Goal: Transaction & Acquisition: Obtain resource

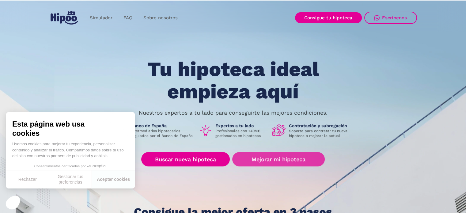
click at [287, 163] on link "Mejorar mi hipoteca" at bounding box center [278, 159] width 92 height 14
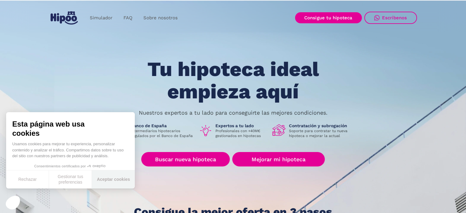
drag, startPoint x: 103, startPoint y: 178, endPoint x: 114, endPoint y: 164, distance: 17.4
click at [103, 178] on button "Aceptar cookies" at bounding box center [113, 179] width 43 height 18
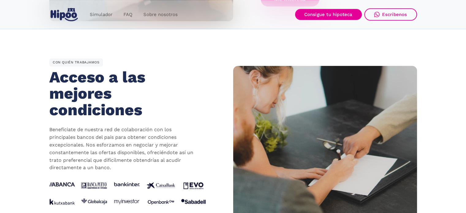
scroll to position [613, 0]
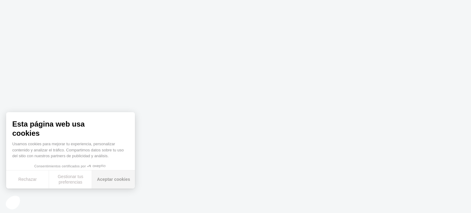
click at [117, 180] on button "Aceptar cookies" at bounding box center [113, 179] width 43 height 18
